Goal: Navigation & Orientation: Find specific page/section

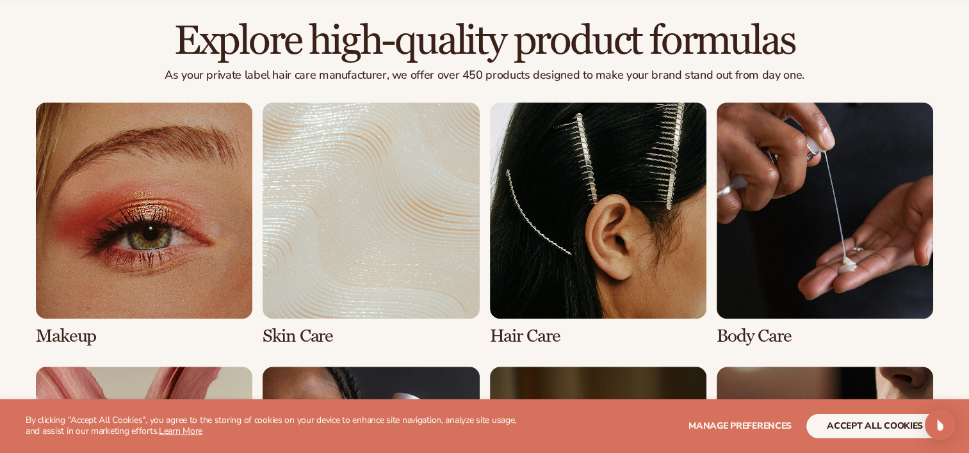
scroll to position [832, 0]
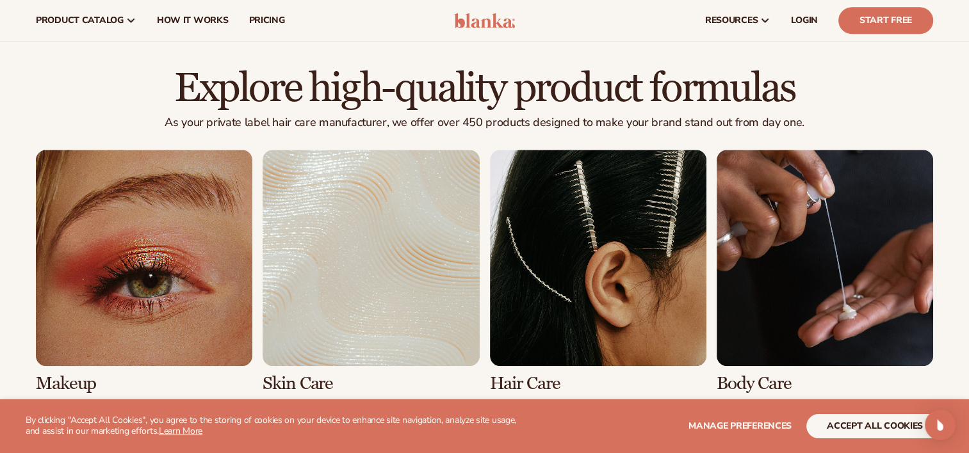
click at [578, 207] on link "3 / 8" at bounding box center [598, 272] width 216 height 244
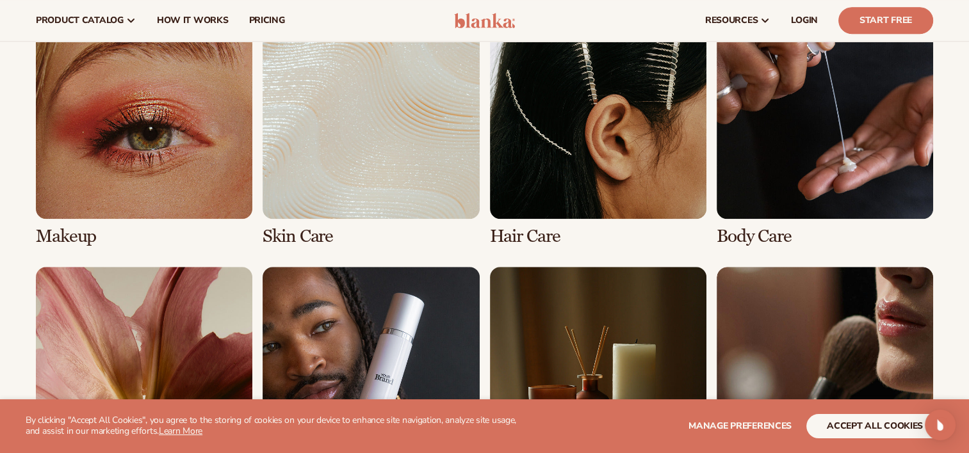
scroll to position [1024, 0]
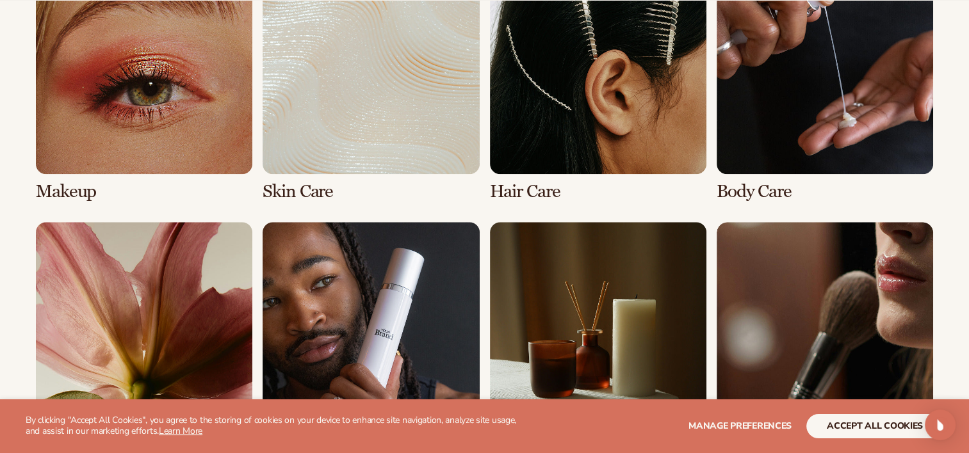
drag, startPoint x: 546, startPoint y: 148, endPoint x: 541, endPoint y: 161, distance: 13.8
click at [546, 149] on link "3 / 8" at bounding box center [598, 80] width 216 height 244
click at [523, 190] on link "3 / 8" at bounding box center [598, 80] width 216 height 244
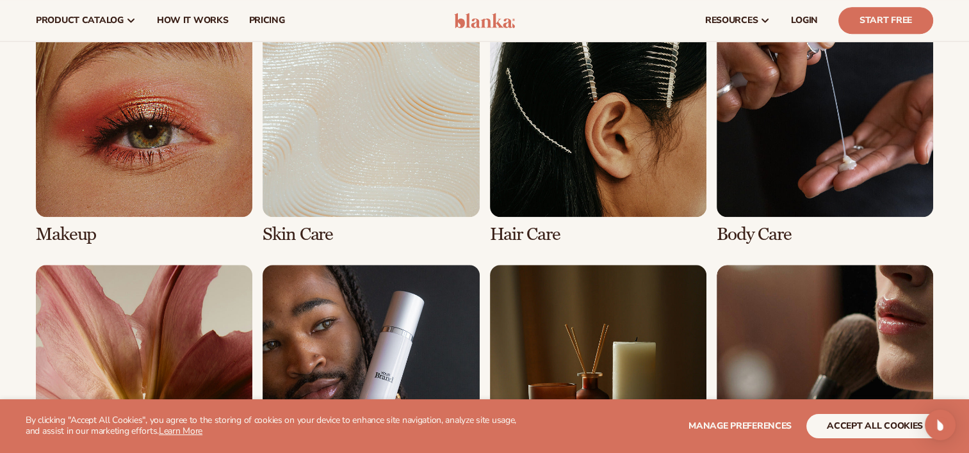
scroll to position [960, 0]
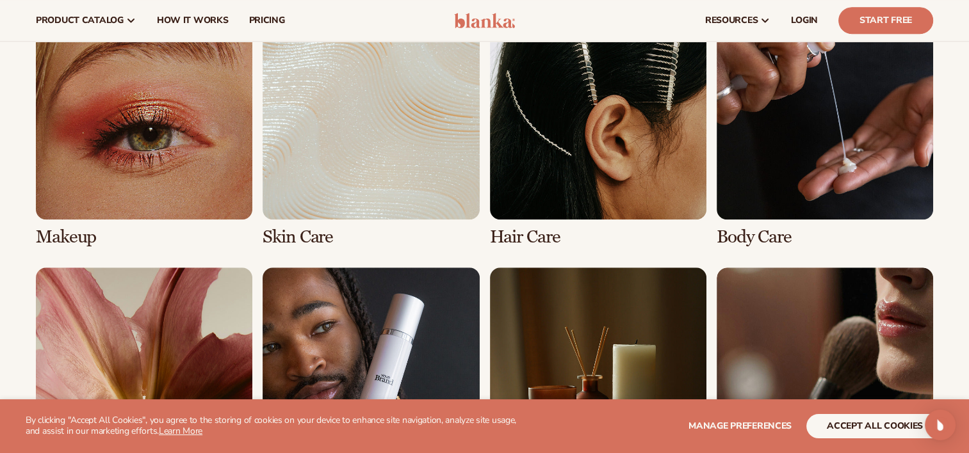
click at [525, 231] on link "3 / 8" at bounding box center [598, 125] width 216 height 244
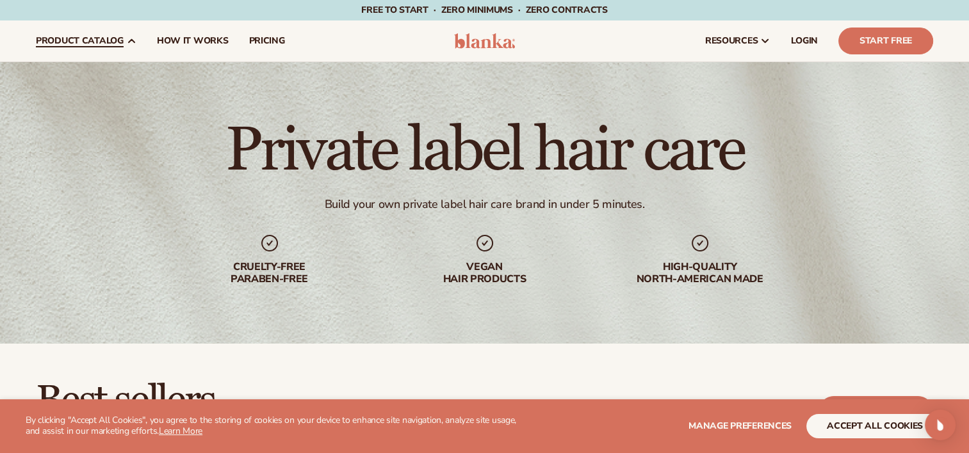
click at [109, 23] on link "product catalog" at bounding box center [86, 40] width 121 height 41
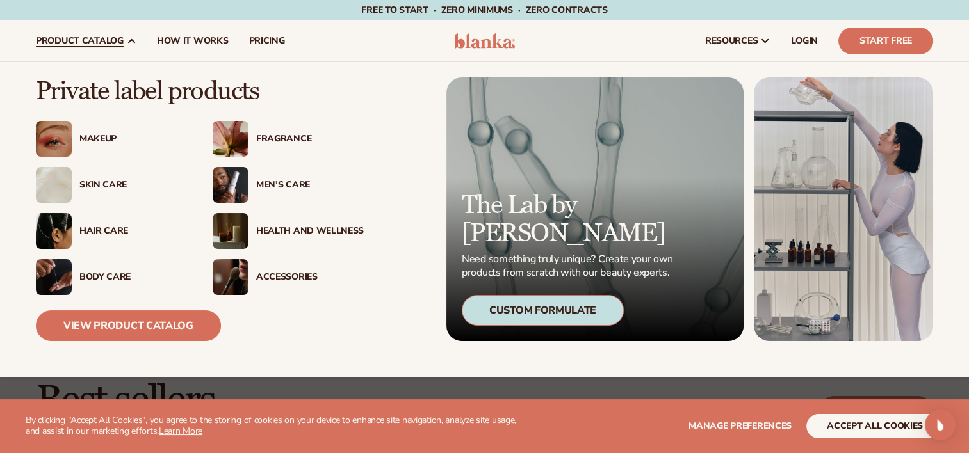
click at [87, 220] on div "Hair Care" at bounding box center [111, 231] width 151 height 36
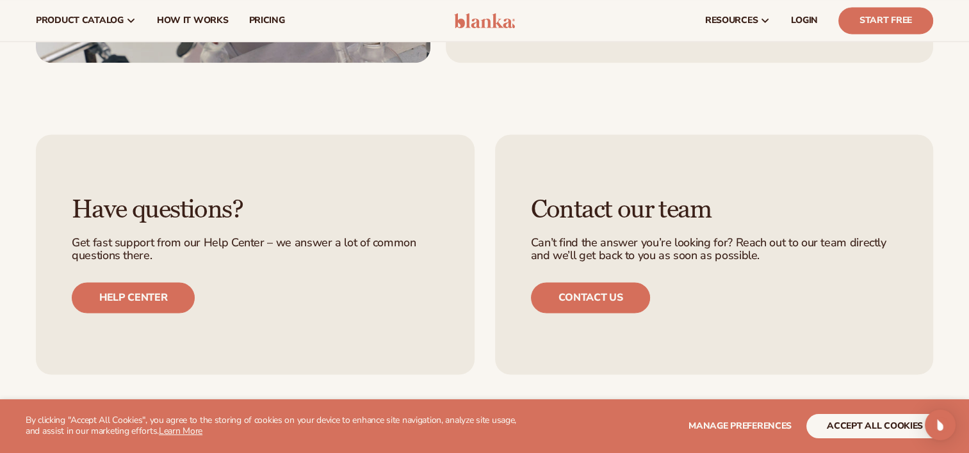
scroll to position [1909, 0]
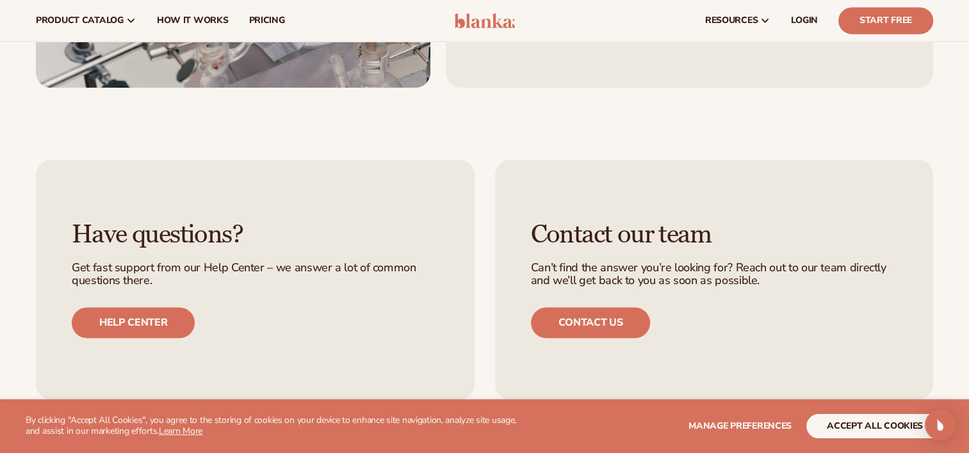
click at [249, 215] on div "Have questions? Get fast support from our Help Center – we answer a lot of comm…" at bounding box center [255, 279] width 439 height 241
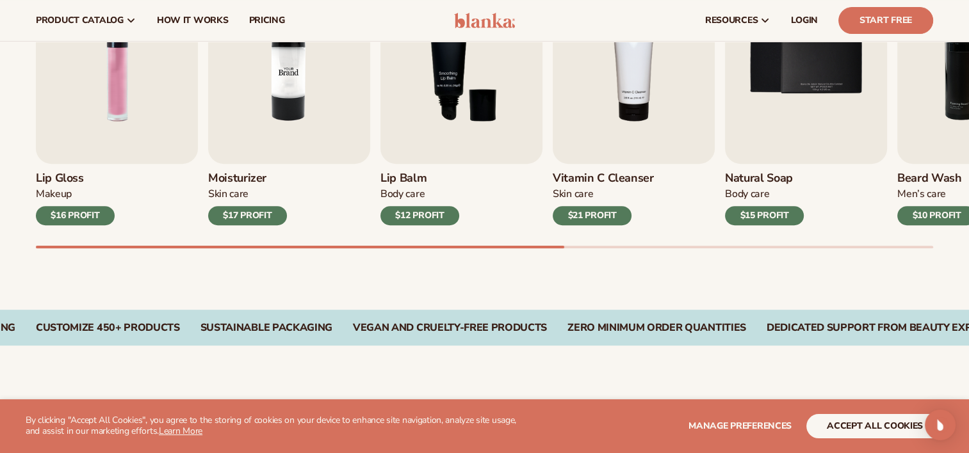
scroll to position [500, 0]
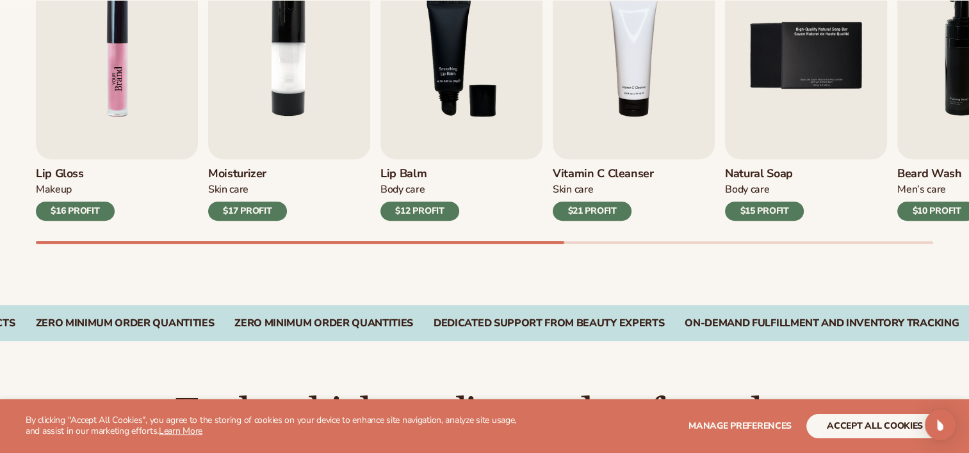
scroll to position [512, 0]
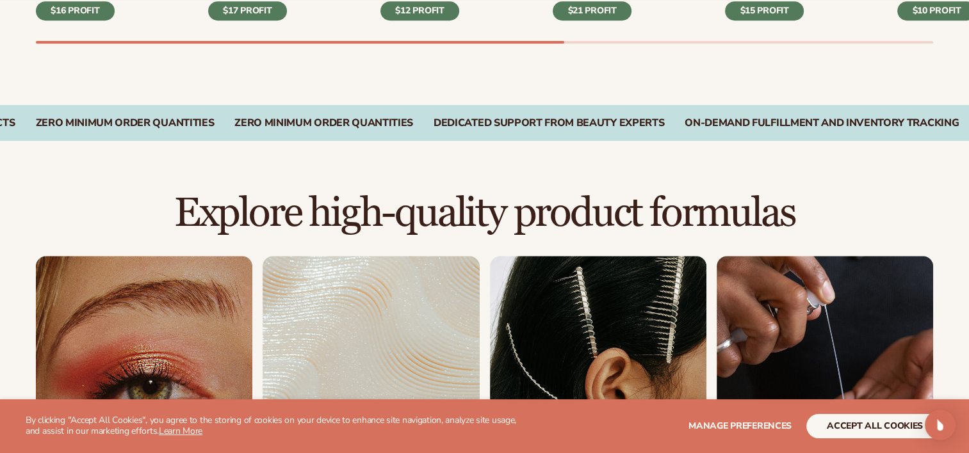
scroll to position [786, 0]
